Goal: Communication & Community: Participate in discussion

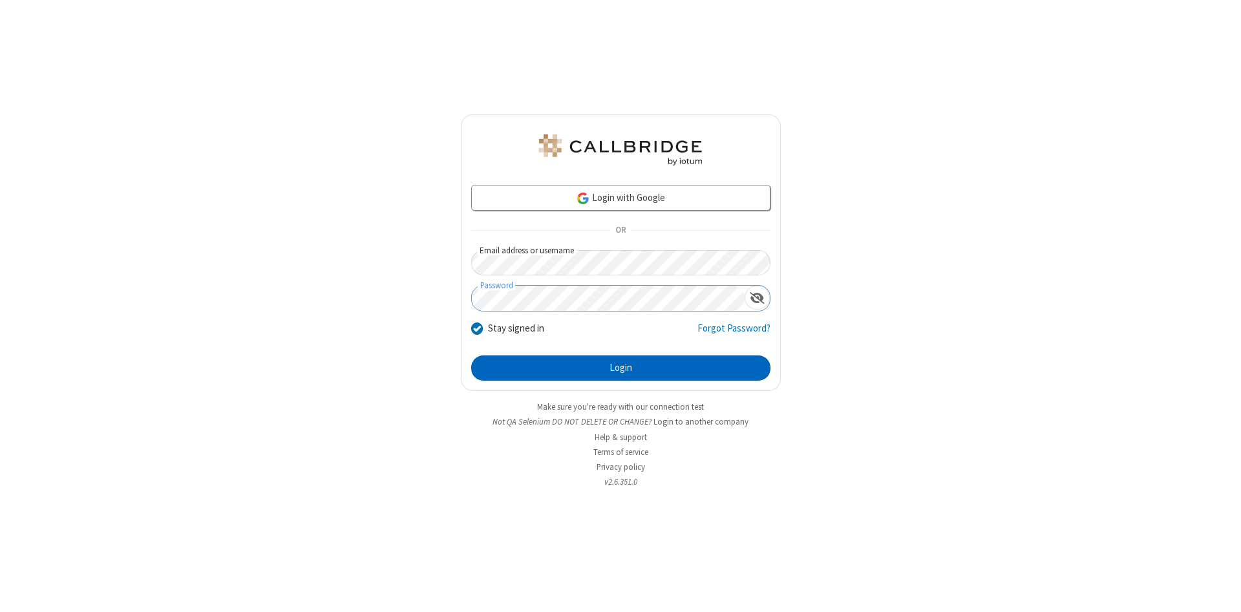
click at [620, 368] on button "Login" at bounding box center [620, 368] width 299 height 26
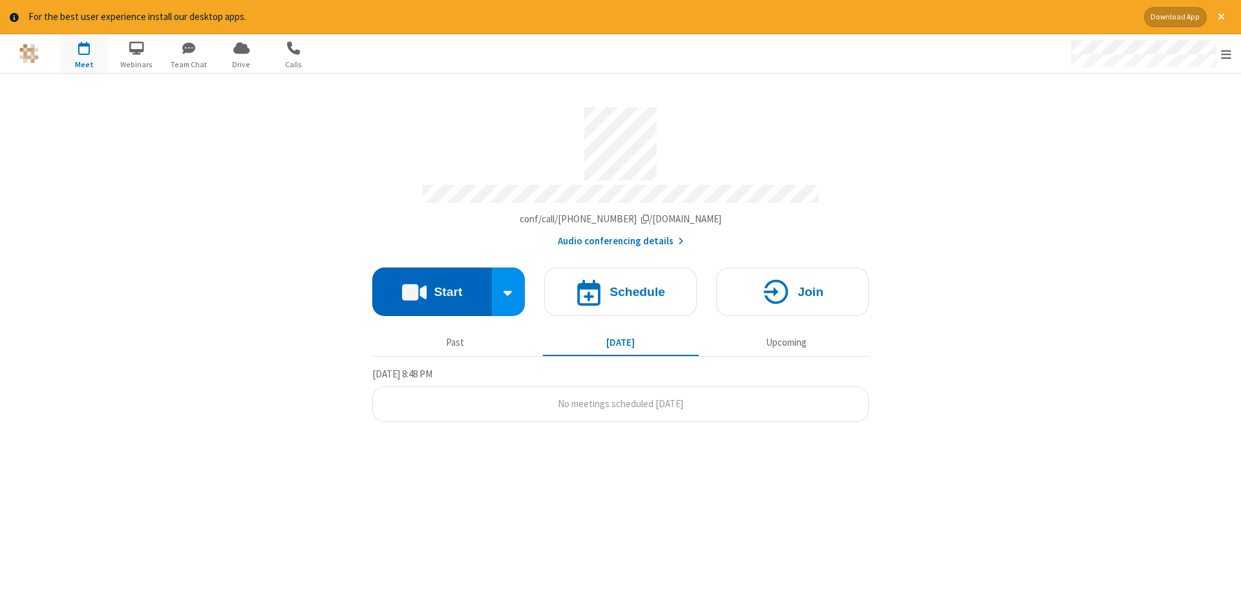
click at [432, 287] on button "Start" at bounding box center [432, 292] width 120 height 48
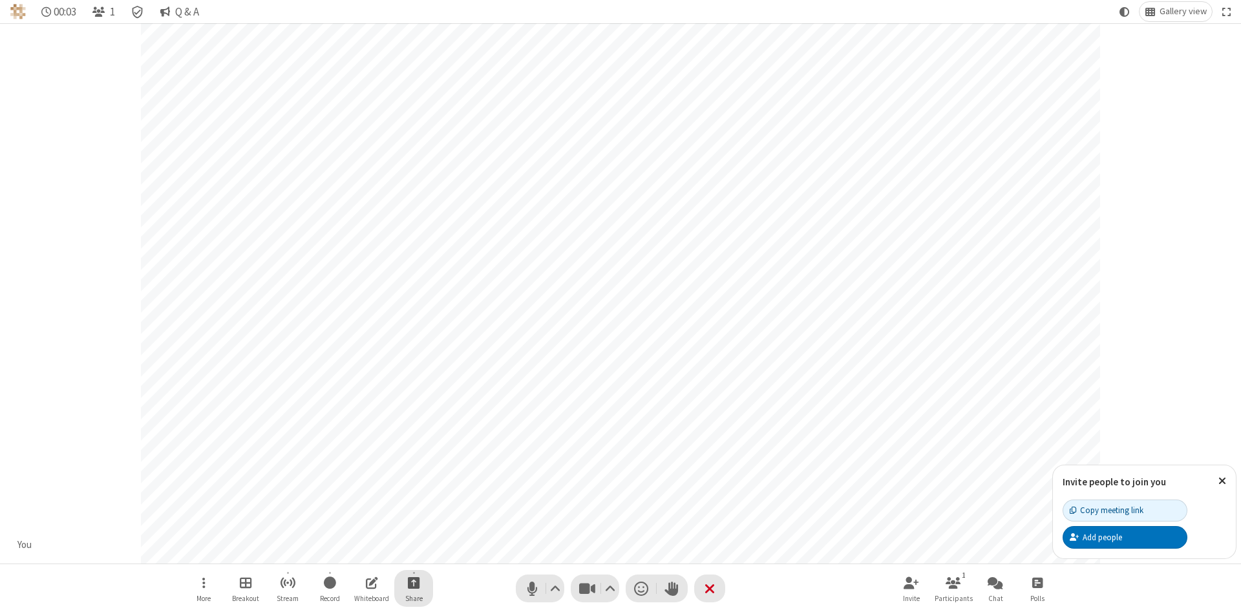
click at [413, 582] on span "Start sharing" at bounding box center [414, 582] width 12 height 16
click at [361, 551] on span "Share my screen" at bounding box center [361, 552] width 15 height 11
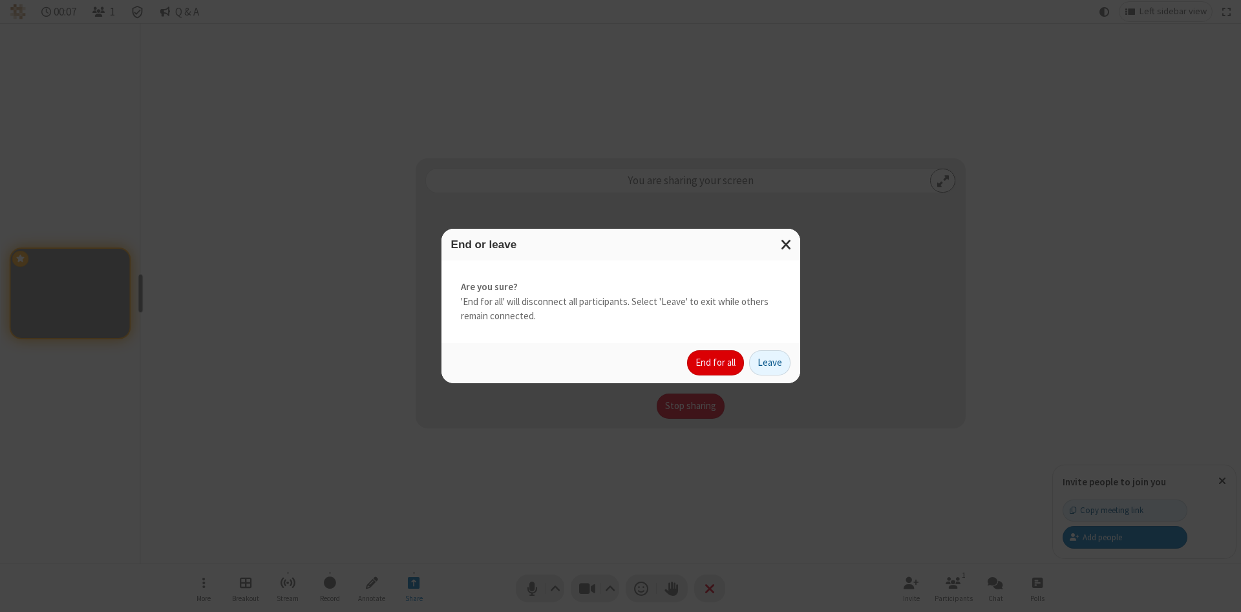
click at [716, 363] on button "End for all" at bounding box center [715, 363] width 57 height 26
